Goal: Task Accomplishment & Management: Manage account settings

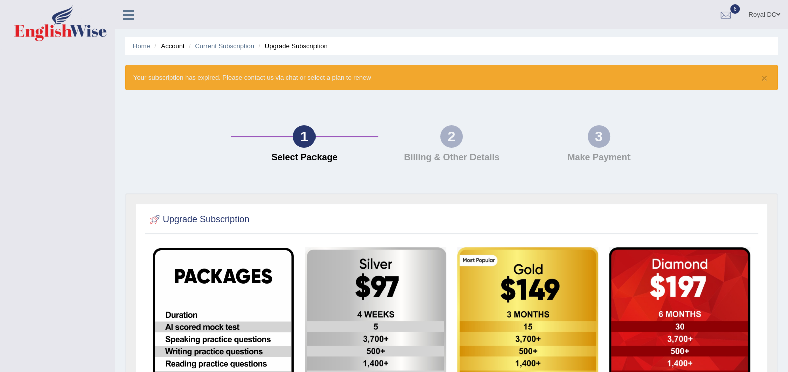
click at [136, 44] on link "Home" at bounding box center [142, 46] width 18 height 8
click at [142, 46] on link "Home" at bounding box center [142, 46] width 18 height 8
click at [124, 7] on link at bounding box center [128, 13] width 27 height 15
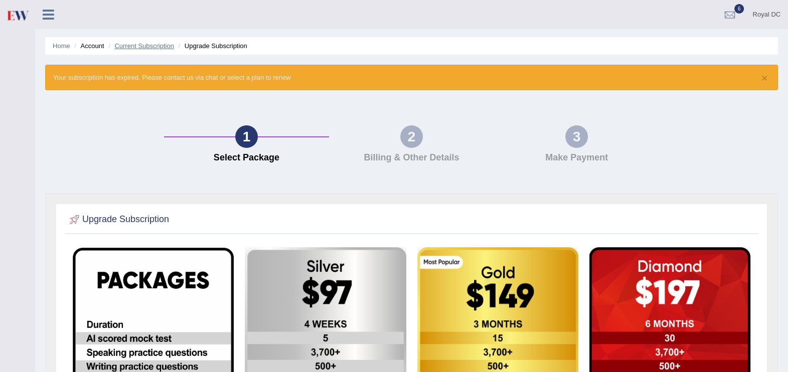
click at [166, 48] on link "Current Subscription" at bounding box center [144, 46] width 60 height 8
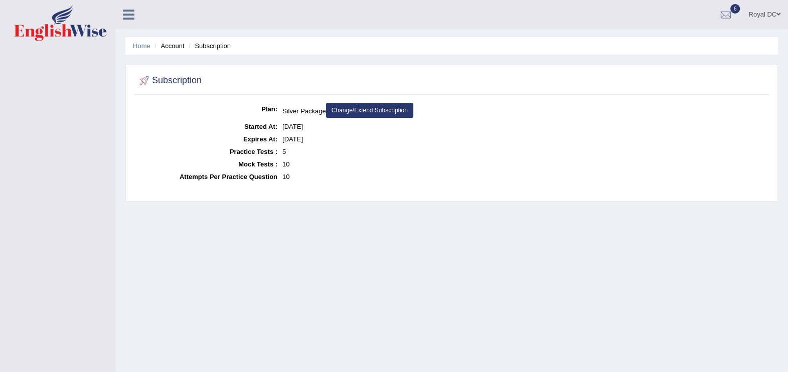
click at [364, 107] on link "Change/Extend Subscription" at bounding box center [369, 110] width 87 height 15
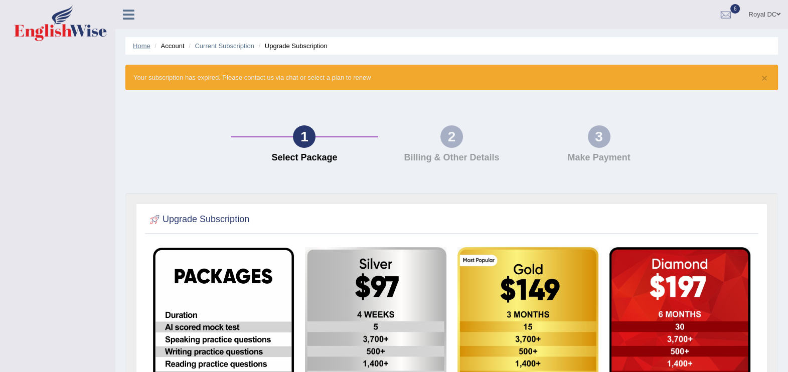
click at [136, 42] on link "Home" at bounding box center [142, 46] width 18 height 8
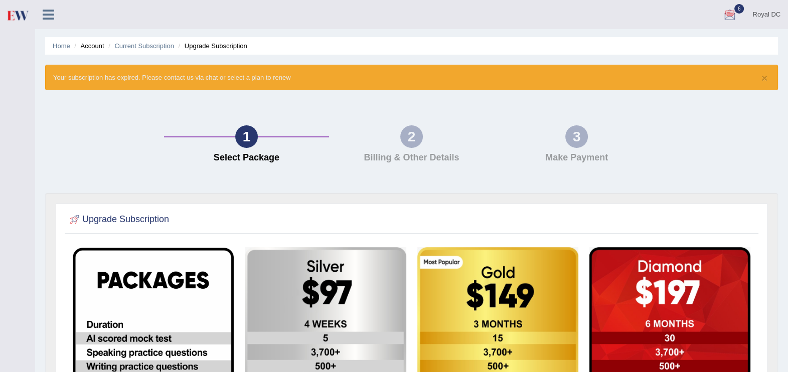
click at [723, 15] on div at bounding box center [729, 15] width 15 height 15
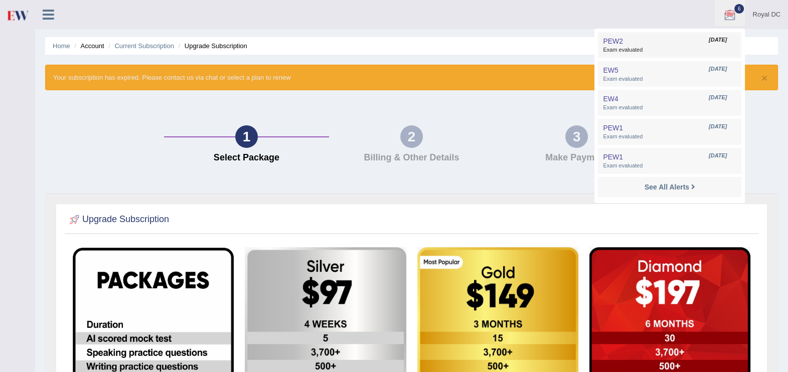
click at [659, 49] on span "Exam evaluated" at bounding box center [669, 50] width 133 height 8
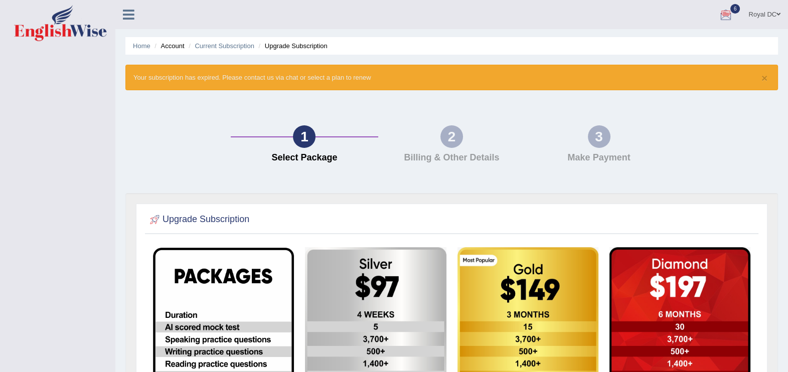
click at [729, 15] on div at bounding box center [725, 15] width 15 height 15
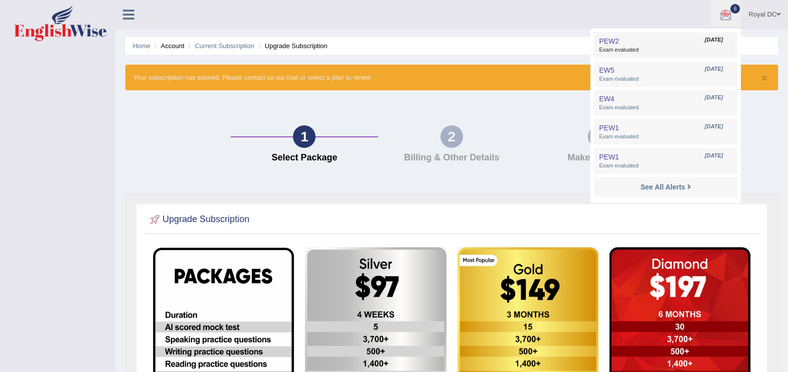
click at [634, 46] on span "Exam evaluated" at bounding box center [665, 50] width 133 height 8
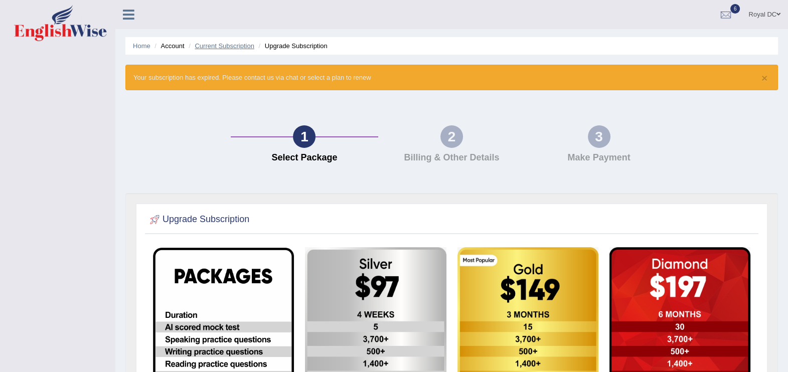
click at [227, 47] on link "Current Subscription" at bounding box center [225, 46] width 60 height 8
